Goal: Task Accomplishment & Management: Manage account settings

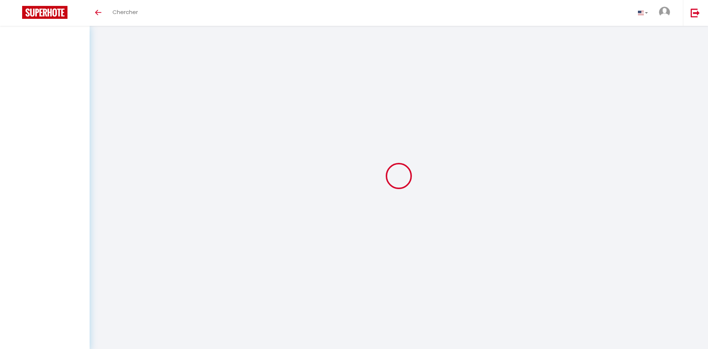
select select
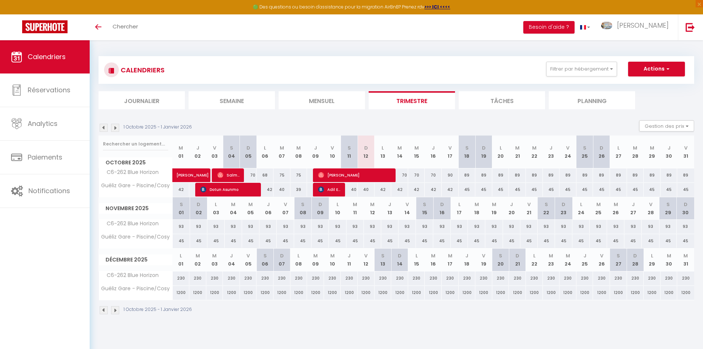
select select
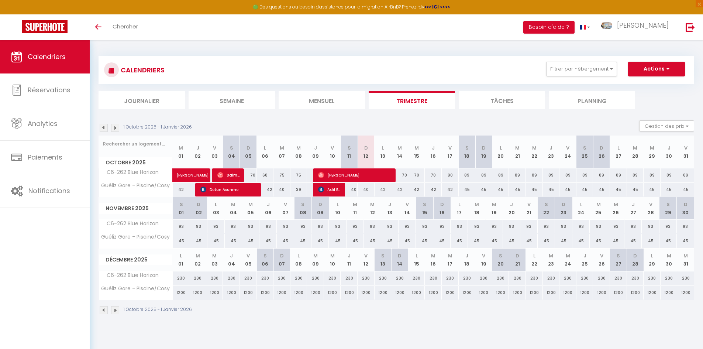
select select
click at [376, 171] on span "[PERSON_NAME]" at bounding box center [354, 175] width 73 height 14
select select "OK"
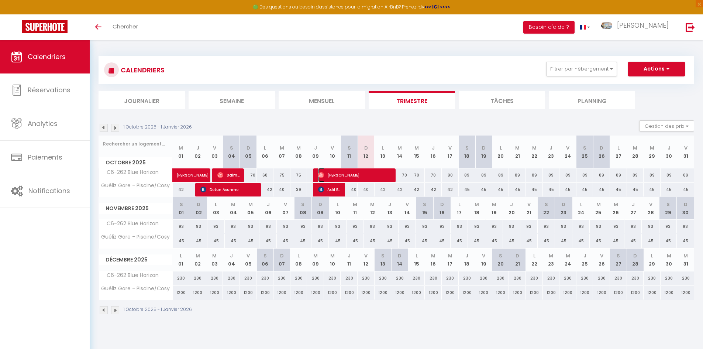
select select "0"
select select "1"
select select
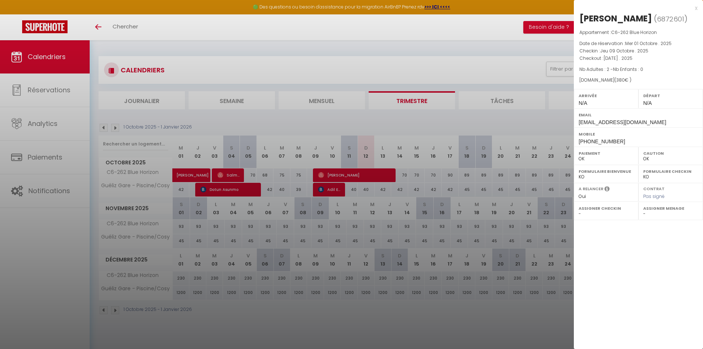
click at [316, 267] on div at bounding box center [351, 174] width 703 height 349
